Goal: Information Seeking & Learning: Learn about a topic

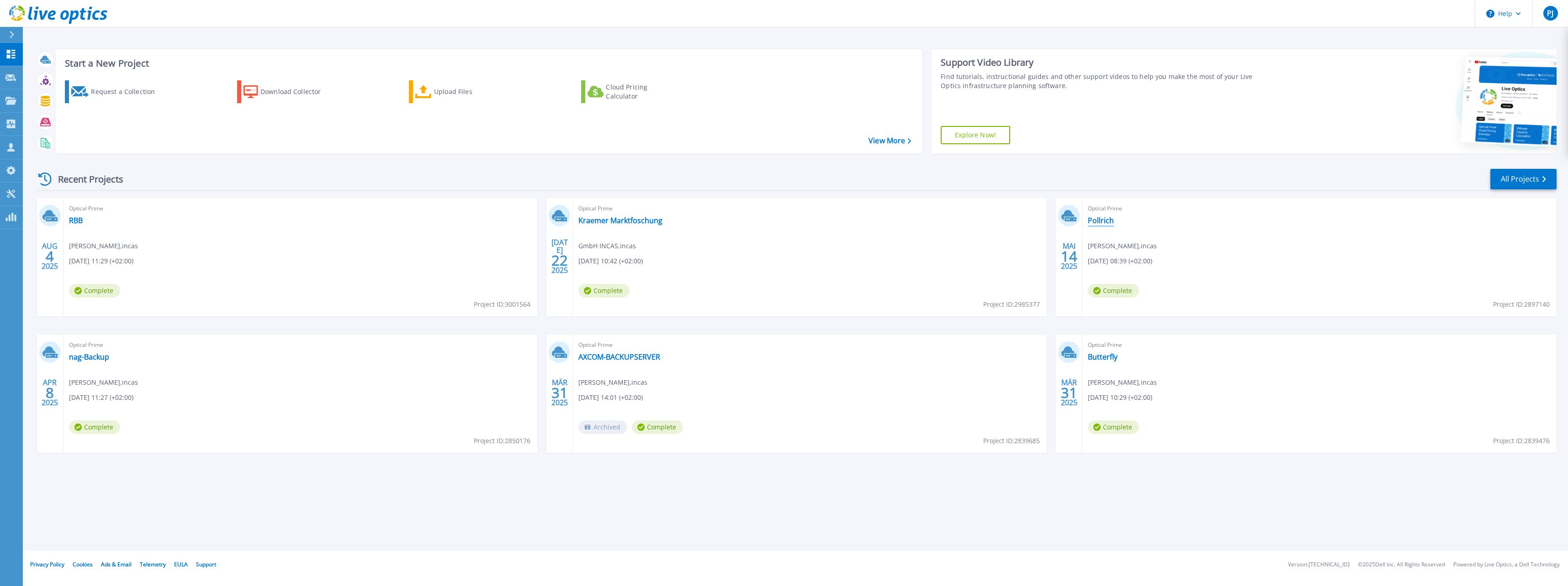
click at [1097, 216] on link "Pollrich" at bounding box center [1100, 221] width 26 height 9
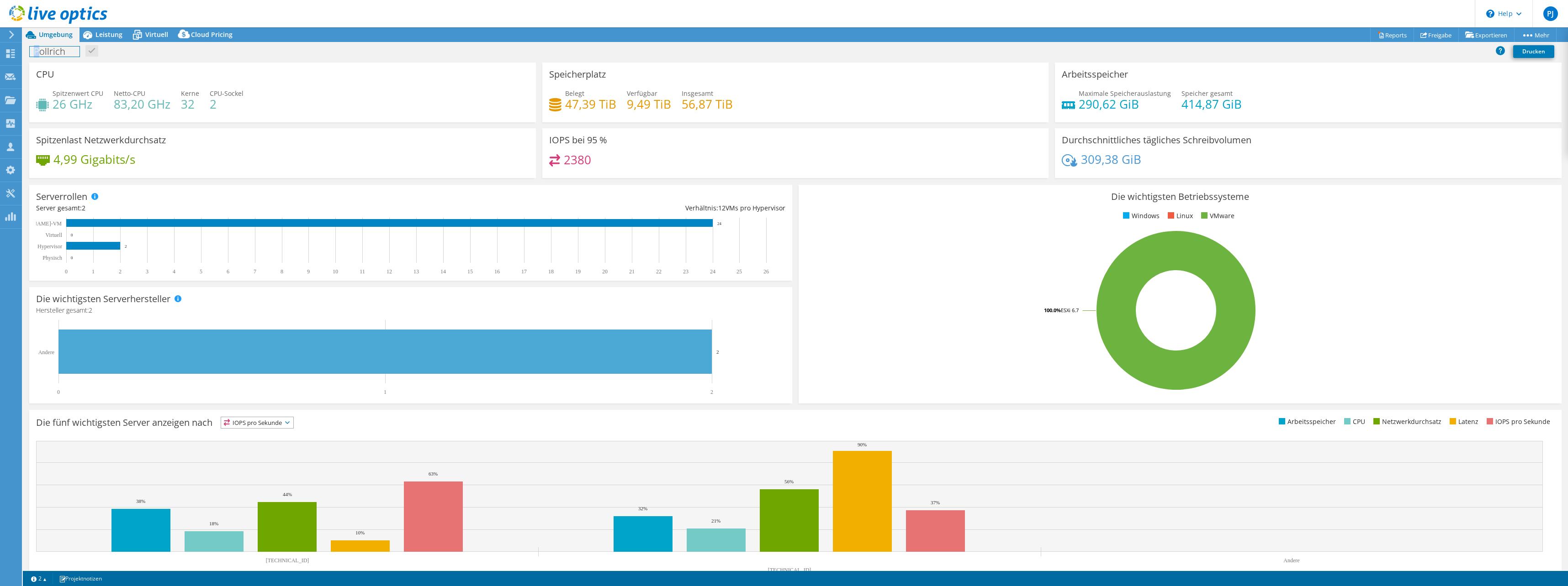
drag, startPoint x: 35, startPoint y: 53, endPoint x: 40, endPoint y: 55, distance: 5.4
click at [40, 55] on h1 "Pollrich" at bounding box center [55, 51] width 50 height 10
click at [35, 70] on div "CPU Spitzenwert CPU 26 GHz Netto-CPU 83,20 GHz Kerne 32 CPU-Sockel 2" at bounding box center [282, 92] width 506 height 60
click at [103, 33] on span "Leistung" at bounding box center [109, 34] width 27 height 9
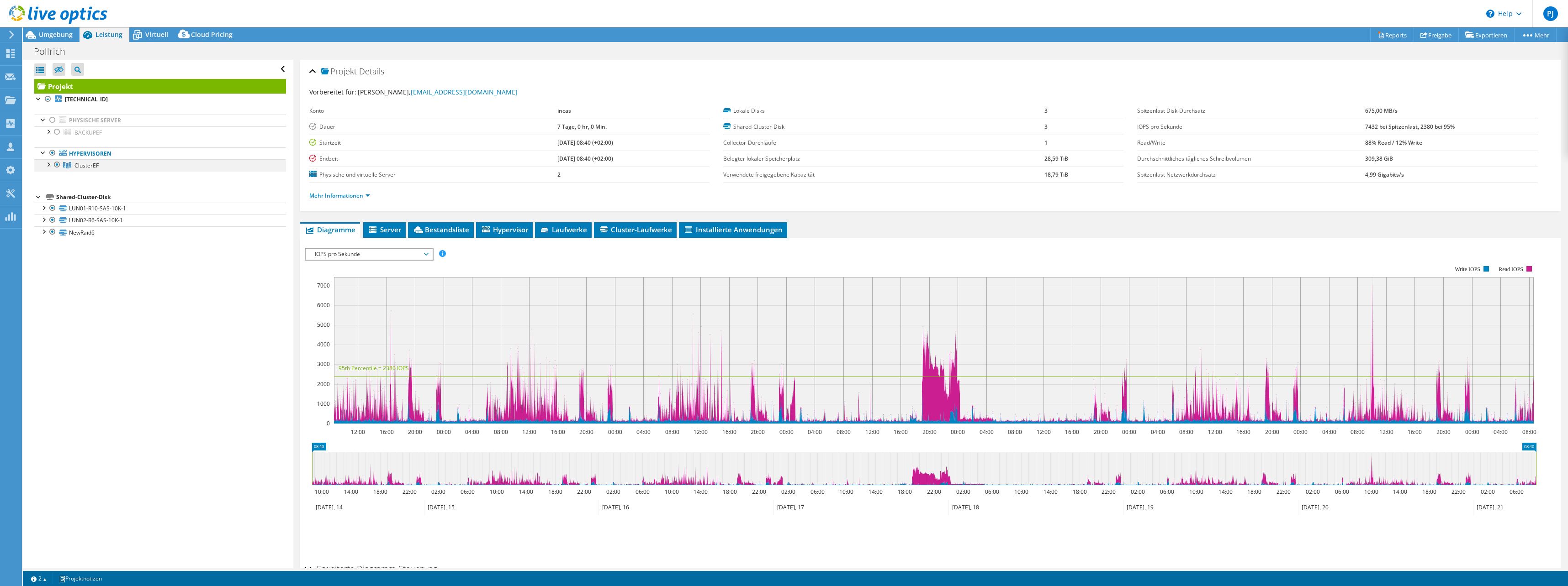
click at [49, 166] on div at bounding box center [48, 164] width 9 height 9
click at [53, 190] on div at bounding box center [53, 188] width 9 height 9
click at [53, 179] on div at bounding box center [53, 176] width 9 height 9
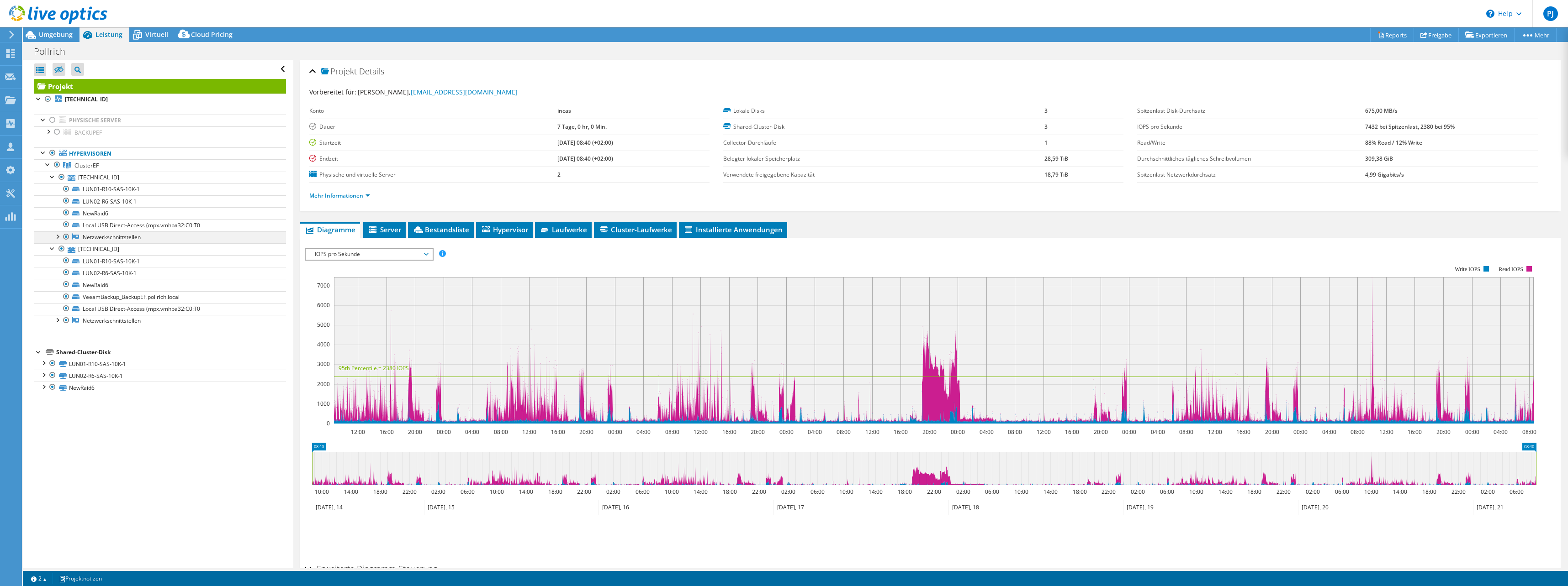
click at [57, 236] on div at bounding box center [57, 236] width 9 height 9
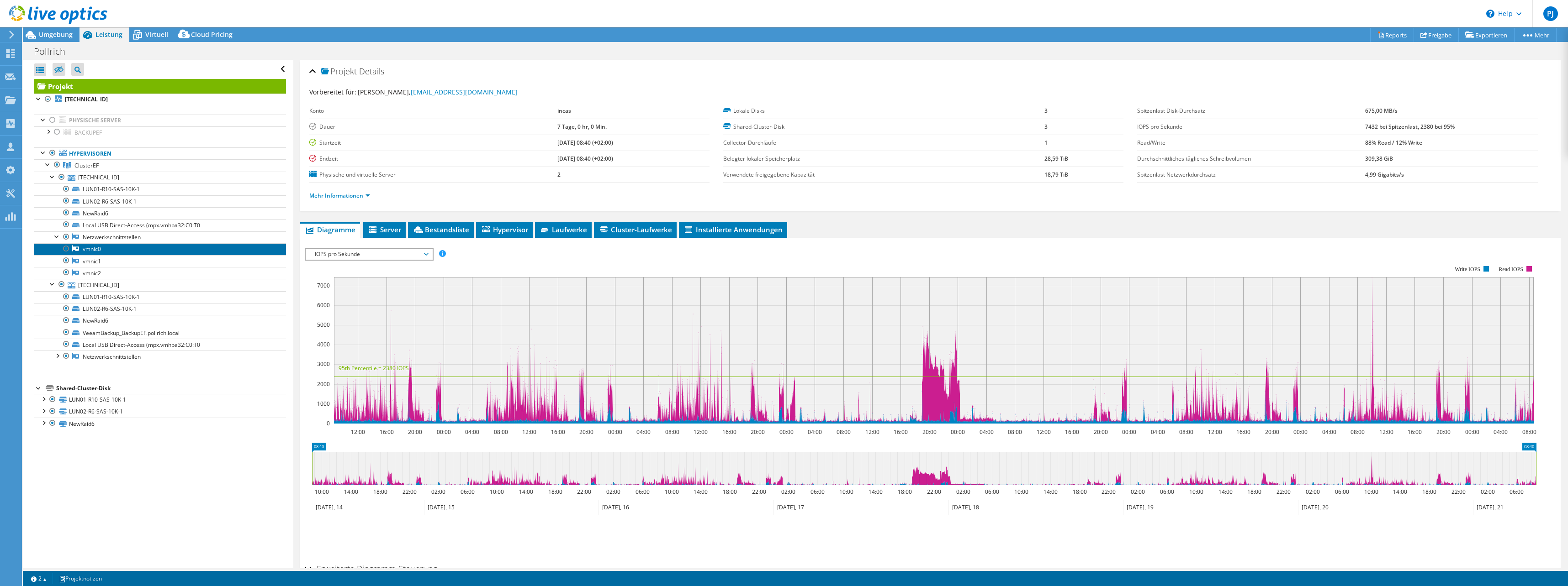
click at [85, 249] on link "vmnic0" at bounding box center [160, 250] width 252 height 12
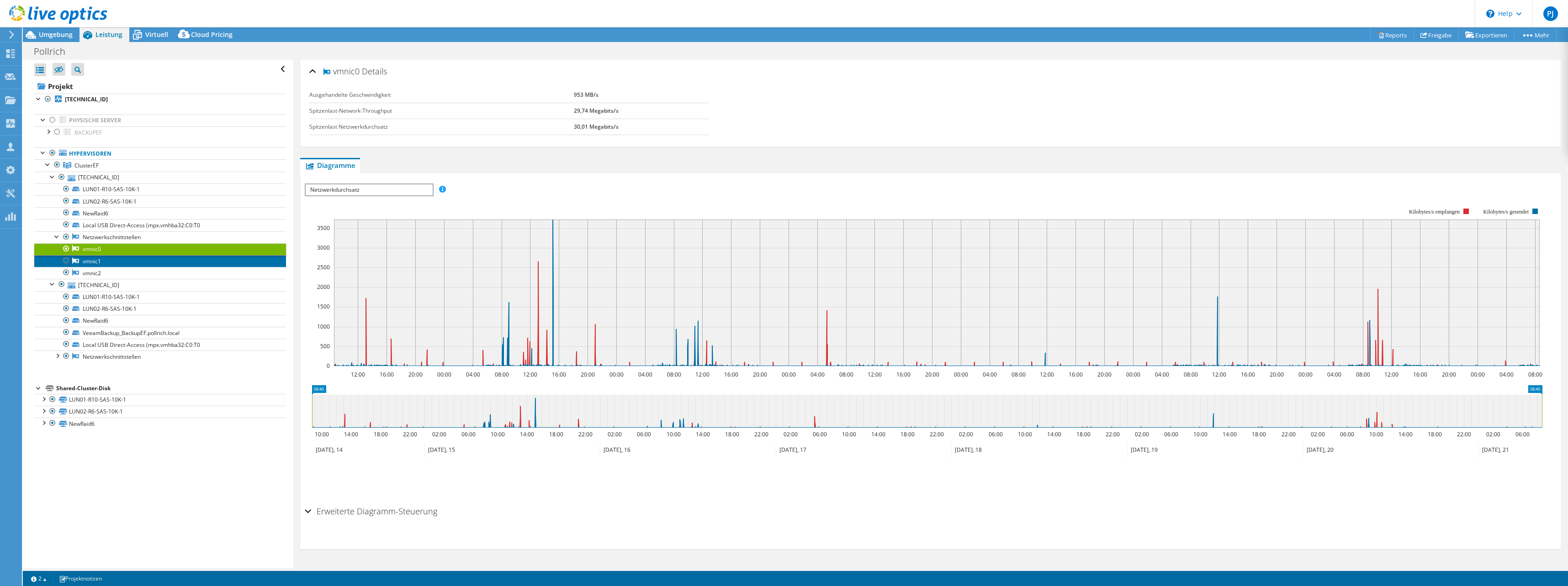
click at [93, 257] on link "vmnic1" at bounding box center [160, 261] width 252 height 12
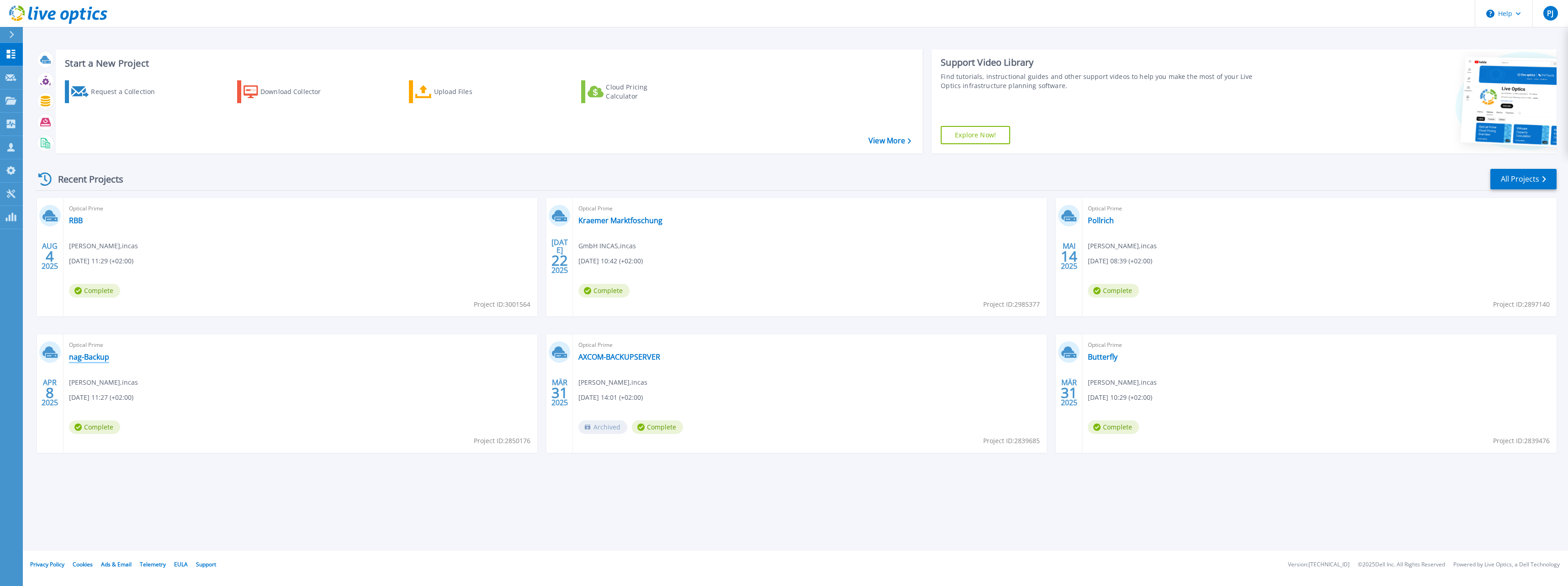
click at [92, 359] on link "nag-Backup" at bounding box center [89, 357] width 40 height 9
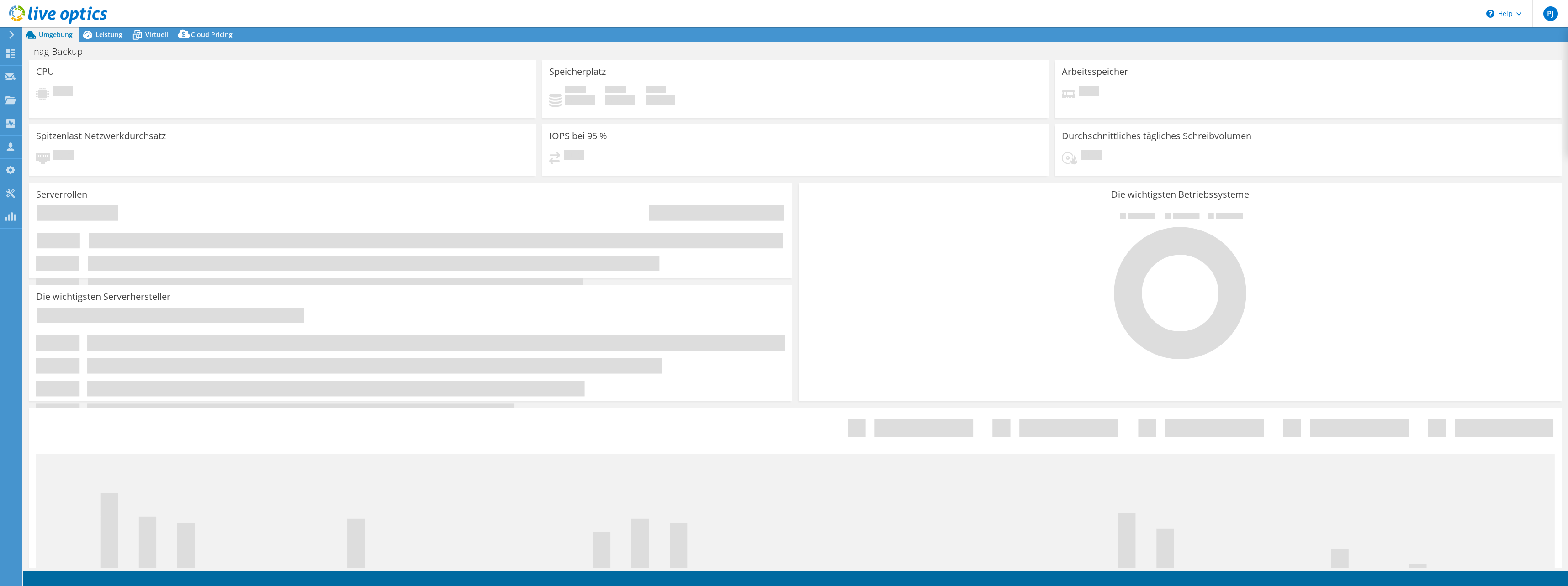
select select "EULondon"
select select "EUR"
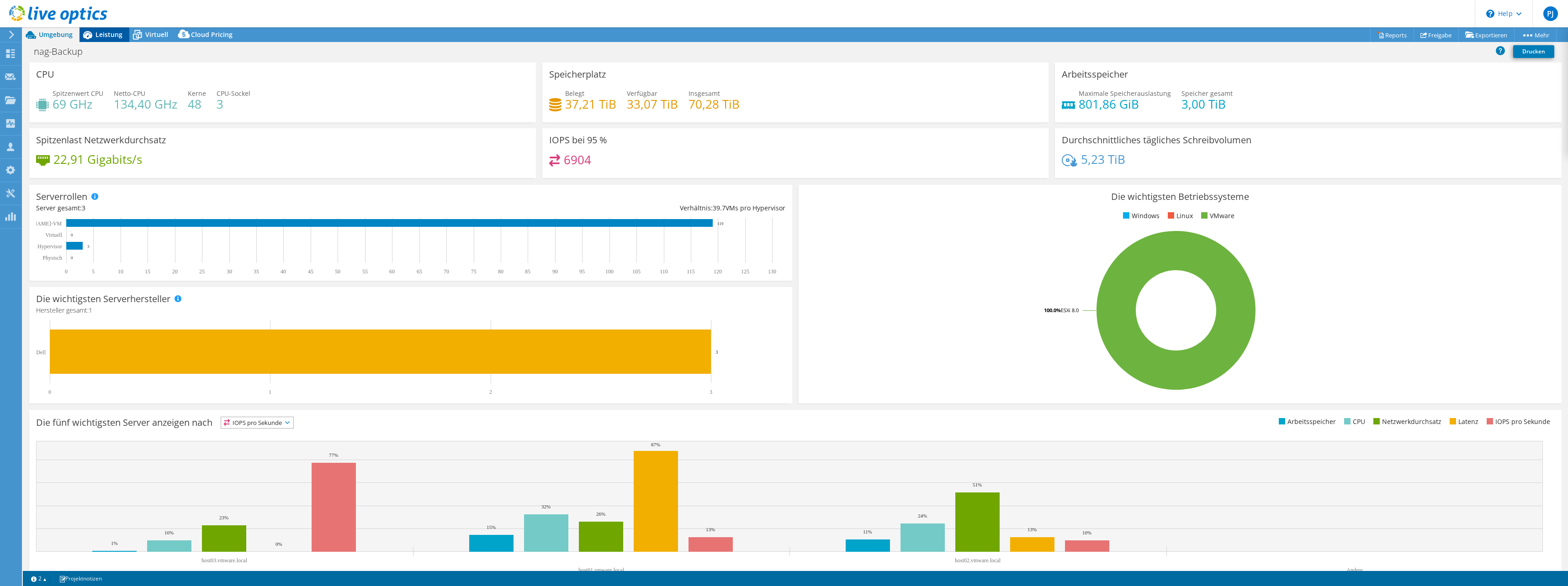
click at [118, 35] on span "Leistung" at bounding box center [109, 34] width 27 height 9
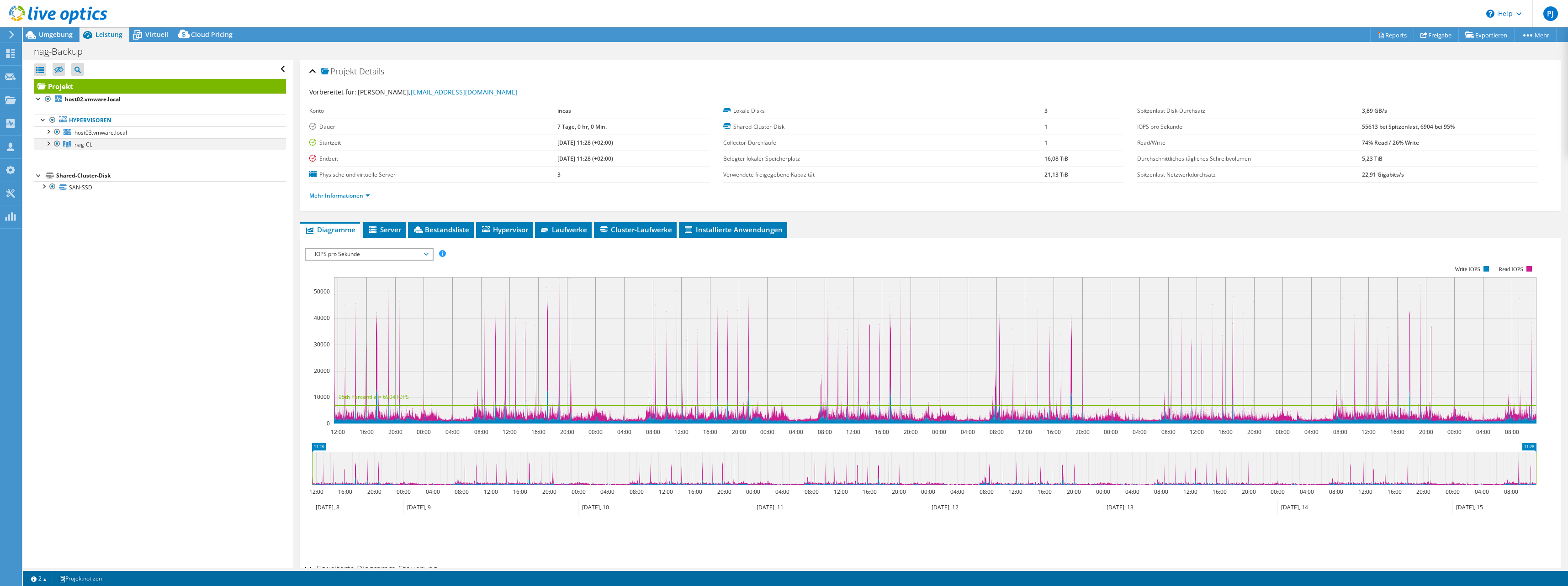
click at [50, 145] on div at bounding box center [48, 143] width 9 height 9
click at [53, 170] on div at bounding box center [53, 168] width 9 height 9
click at [58, 202] on div at bounding box center [57, 203] width 9 height 9
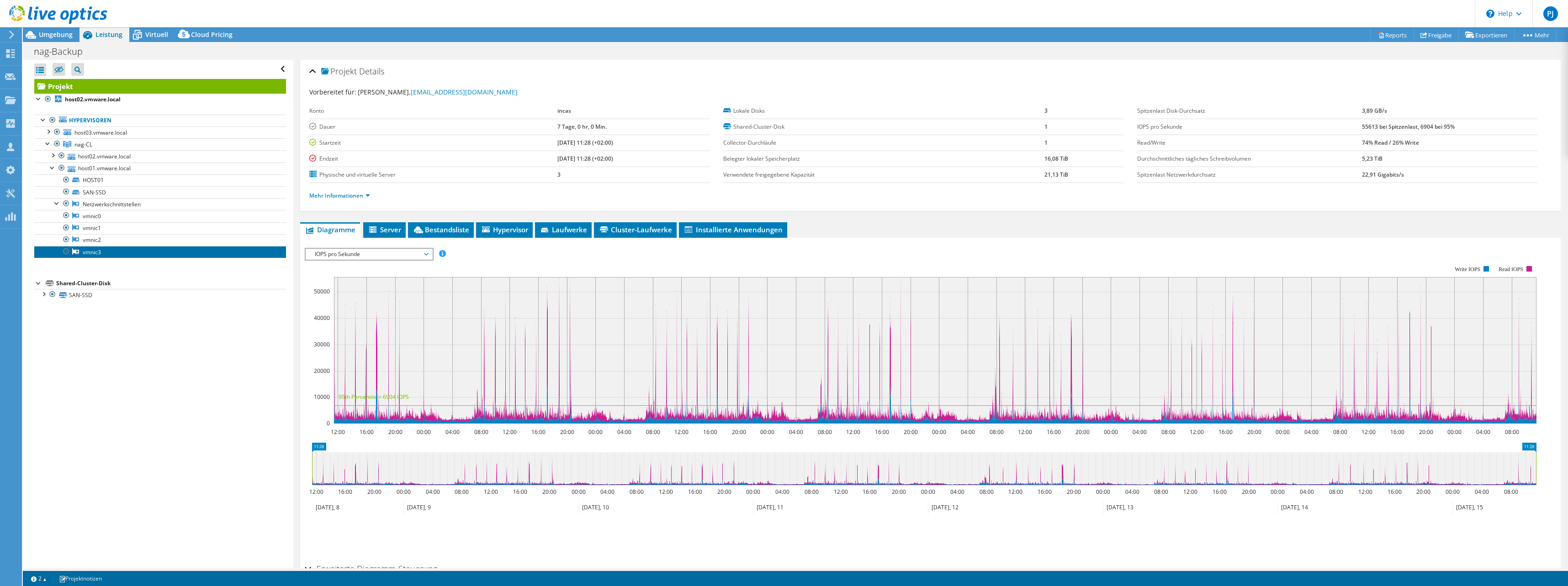
click at [76, 256] on link "vmnic3" at bounding box center [160, 252] width 252 height 12
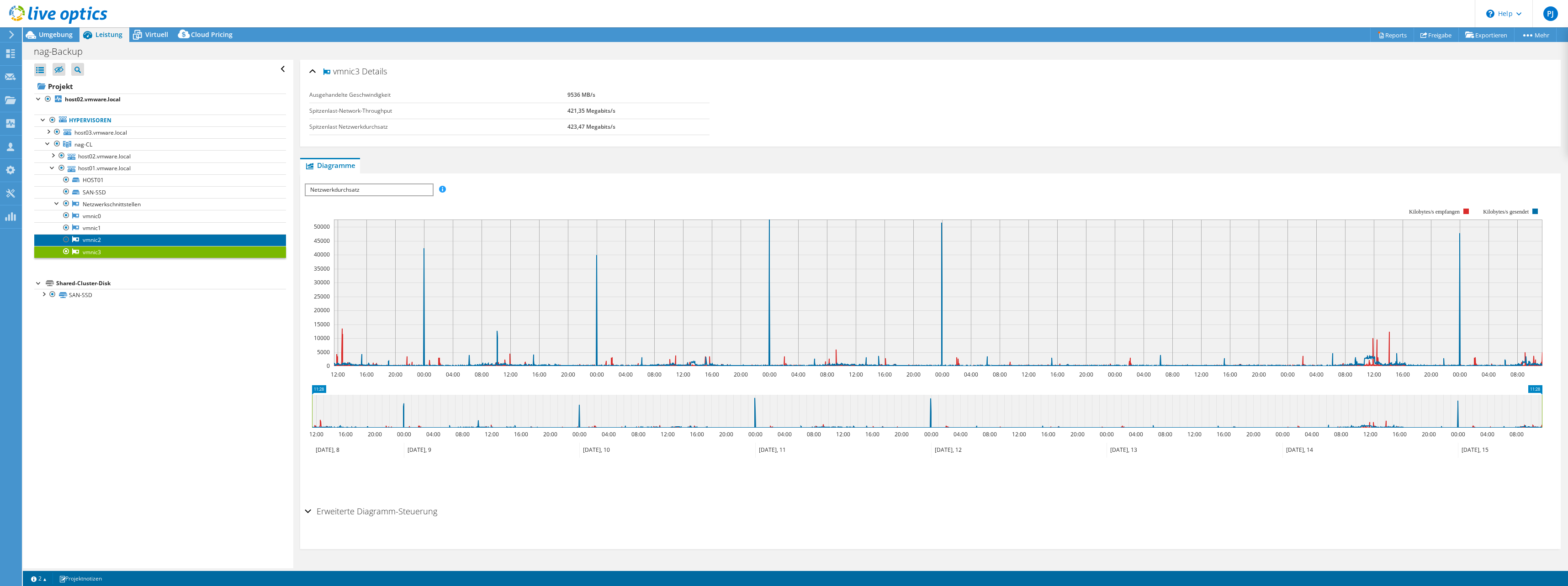
click at [90, 242] on link "vmnic2" at bounding box center [160, 240] width 252 height 12
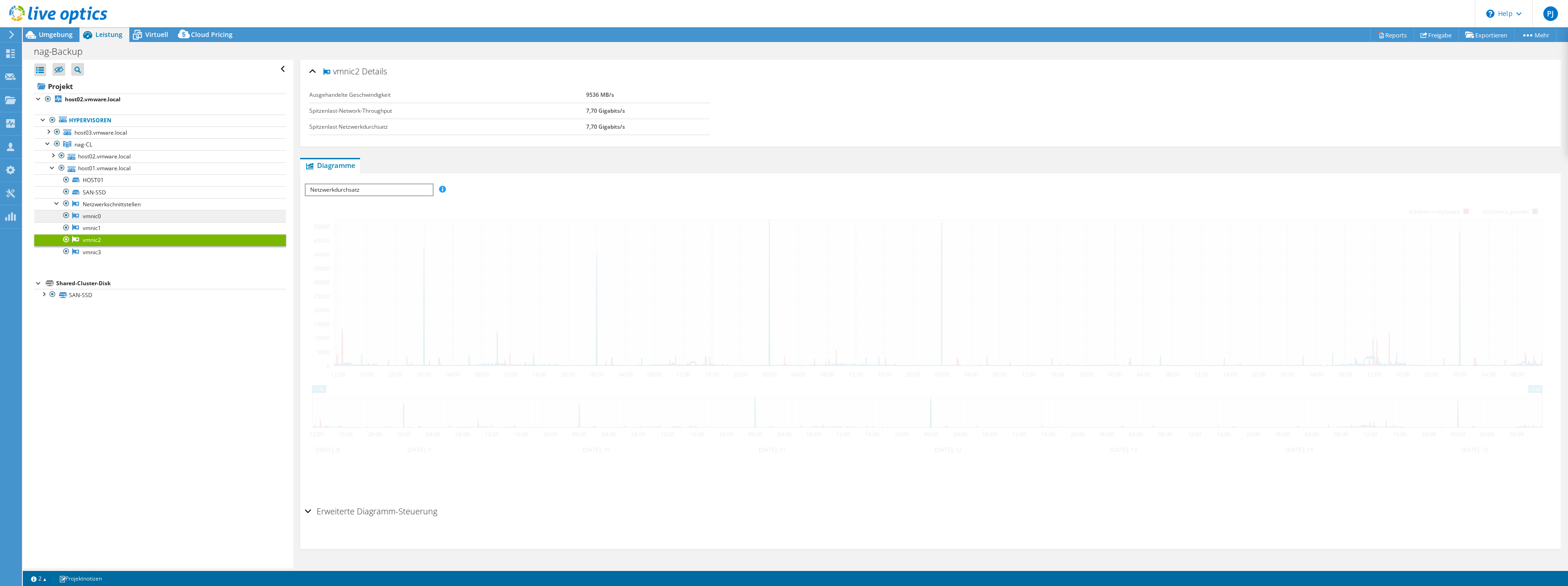
click at [93, 234] on link "vmnic2" at bounding box center [160, 240] width 252 height 12
click at [98, 219] on link "vmnic0" at bounding box center [160, 216] width 252 height 12
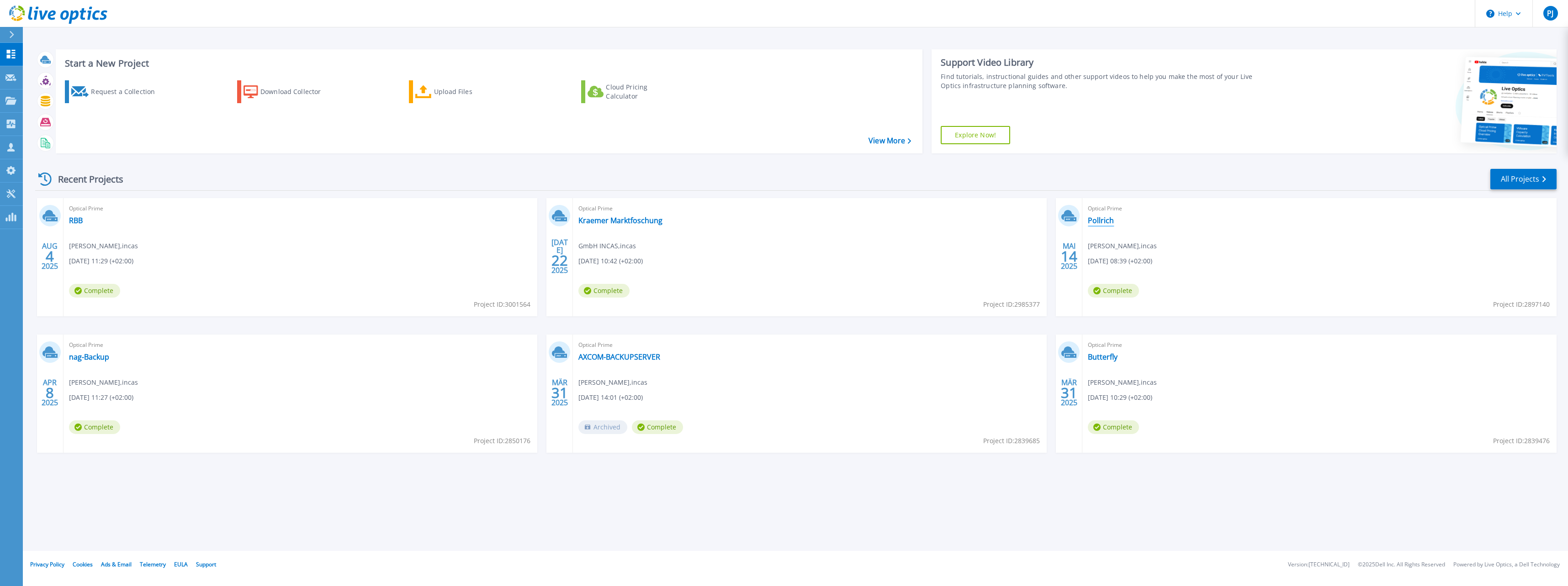
click at [1105, 223] on link "Pollrich" at bounding box center [1100, 221] width 26 height 9
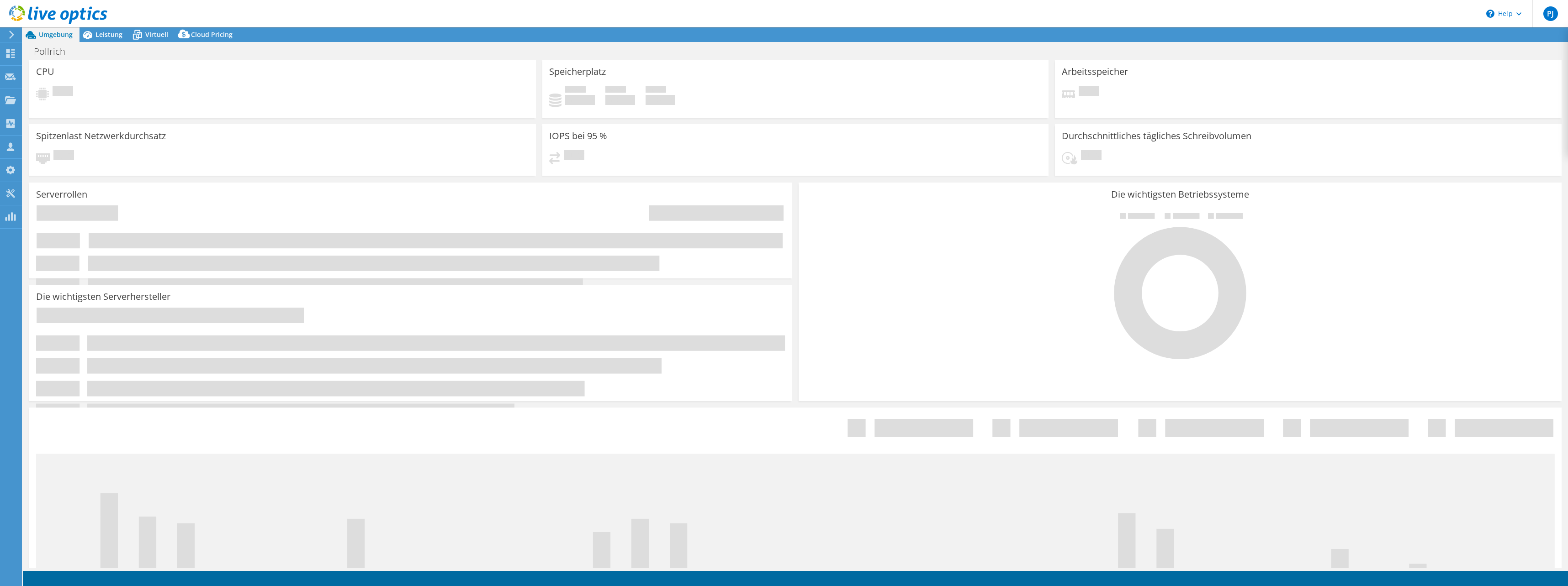
select select "USD"
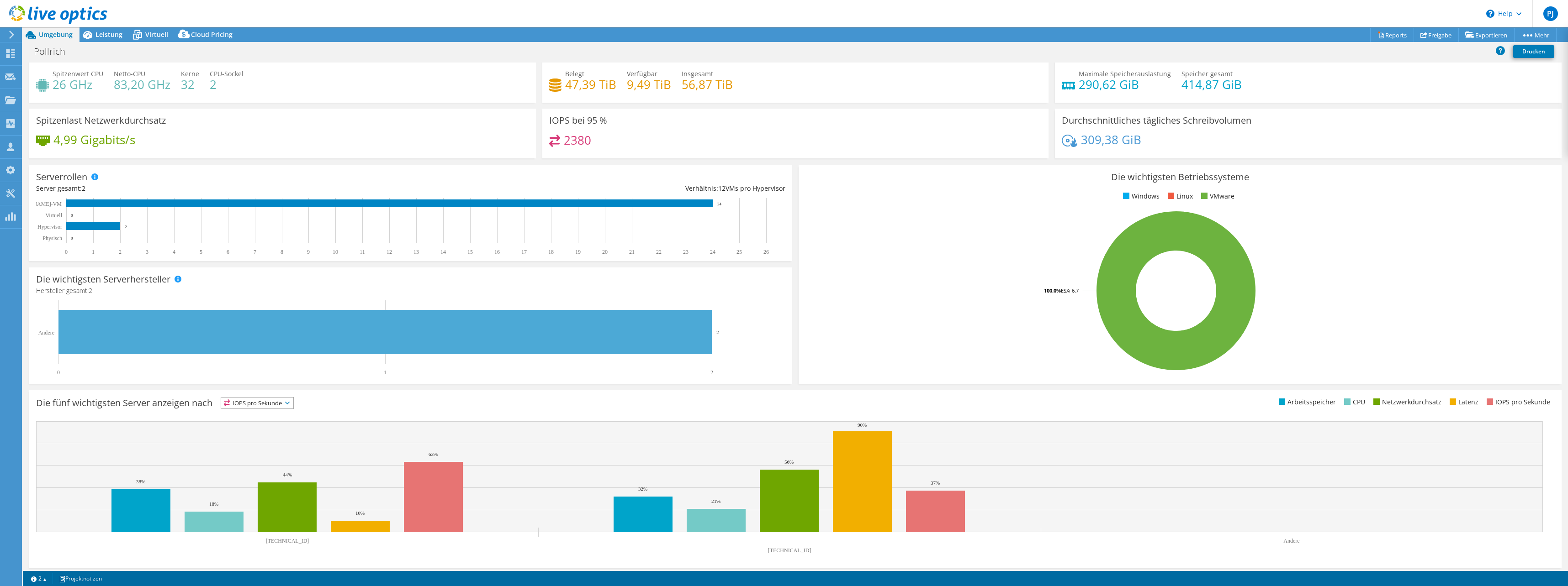
scroll to position [24, 0]
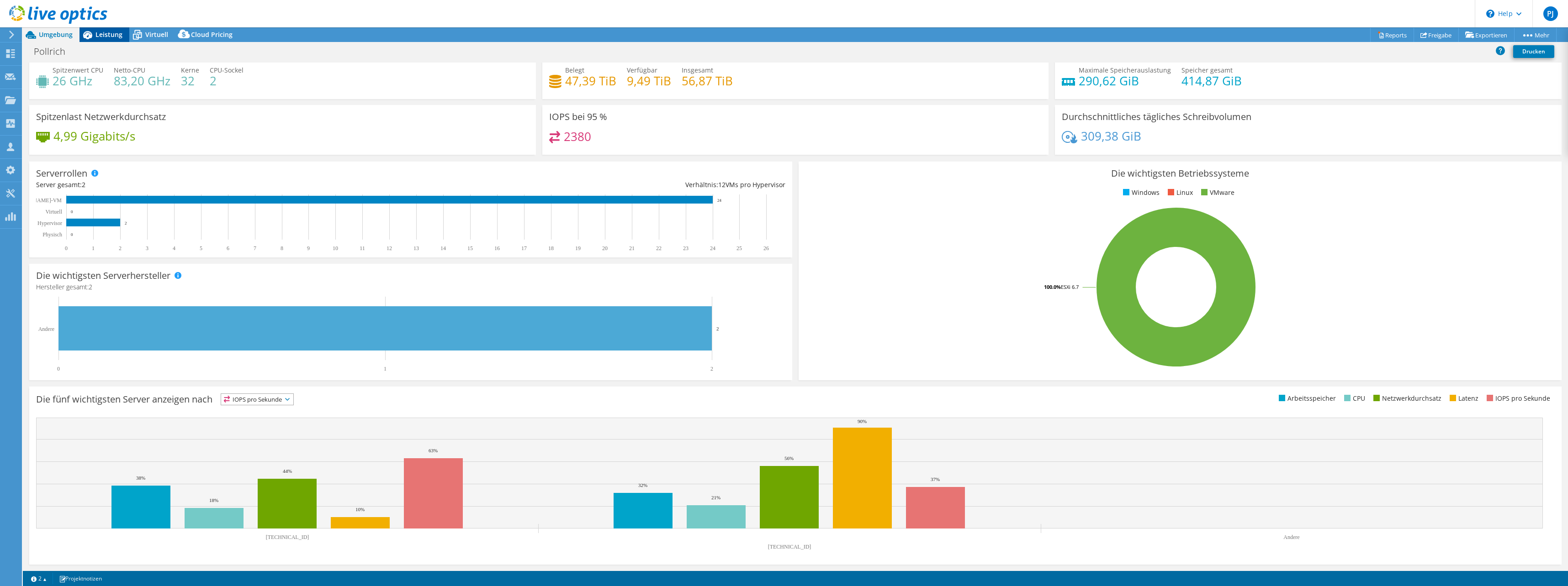
click at [119, 28] on div "Leistung" at bounding box center [104, 35] width 50 height 15
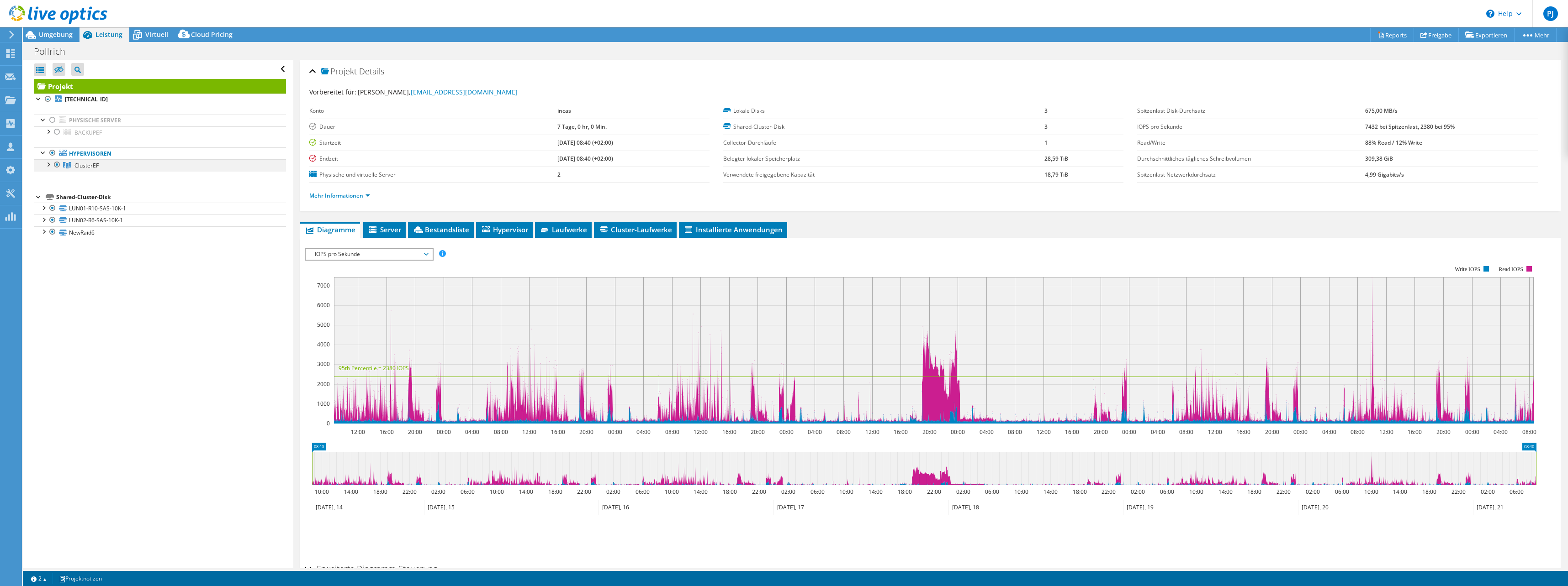
click at [50, 168] on div at bounding box center [48, 164] width 9 height 9
click at [55, 182] on link "[TECHNICAL_ID]" at bounding box center [160, 178] width 252 height 12
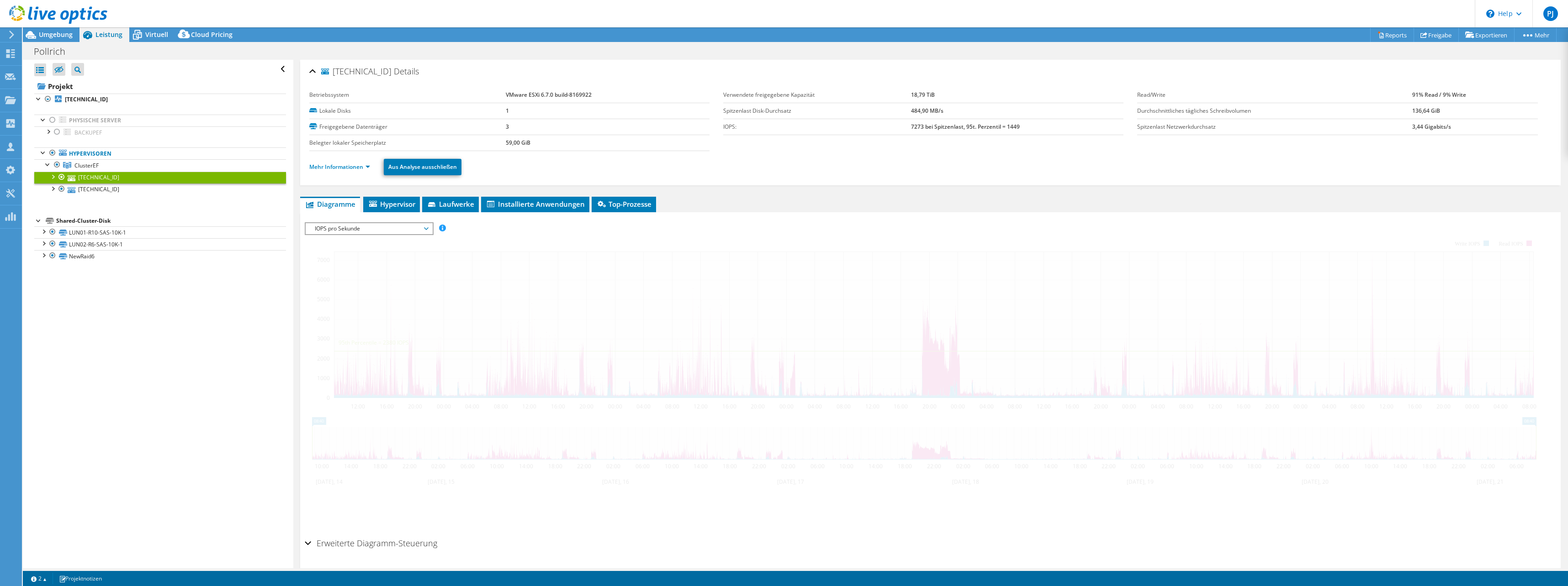
click at [54, 188] on div at bounding box center [53, 188] width 9 height 9
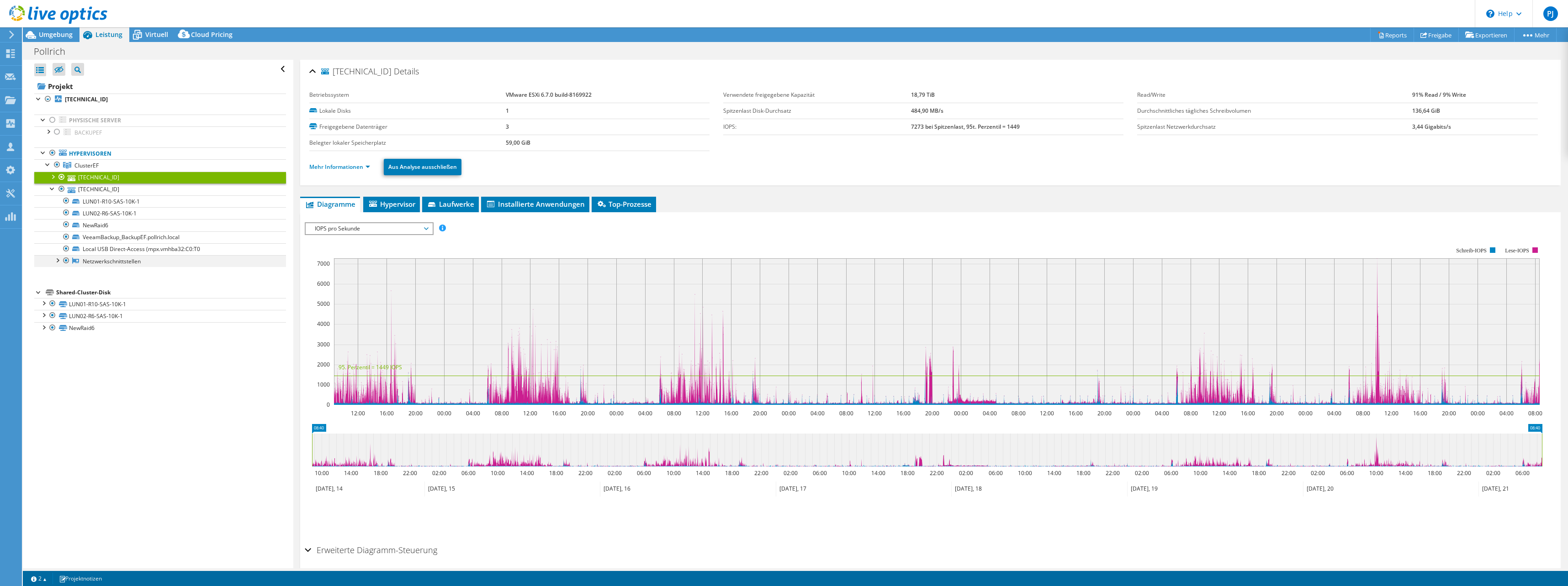
click at [57, 260] on div at bounding box center [57, 260] width 9 height 9
click at [340, 166] on link "Mehr Informationen" at bounding box center [339, 167] width 61 height 8
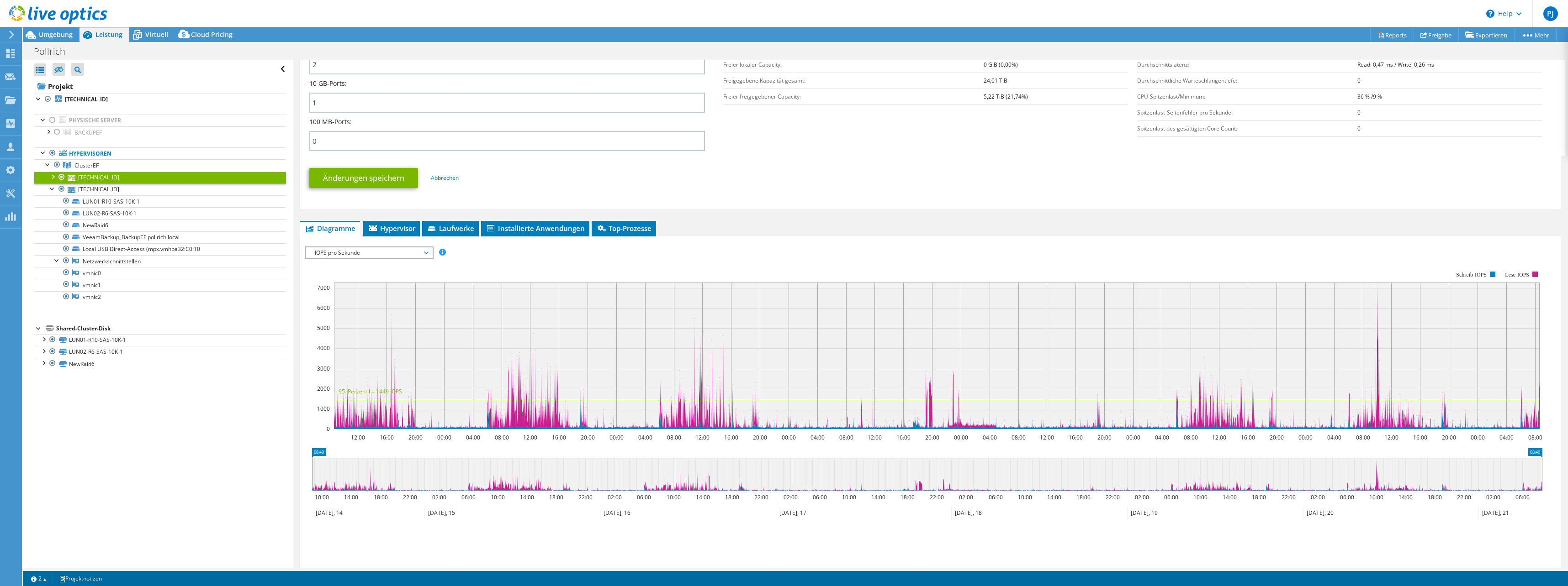
scroll to position [449, 0]
